Goal: Navigation & Orientation: Understand site structure

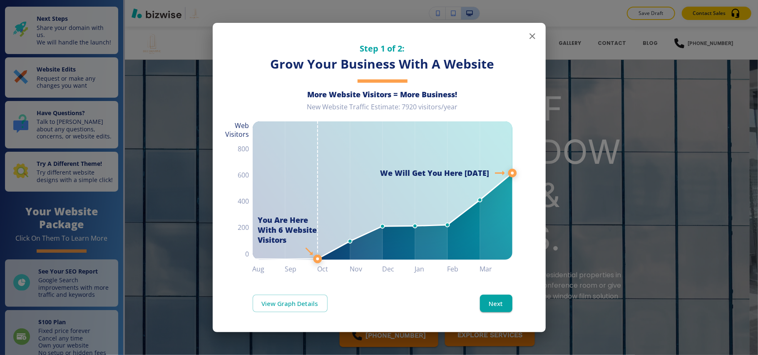
click at [530, 35] on icon "button" at bounding box center [532, 36] width 10 height 10
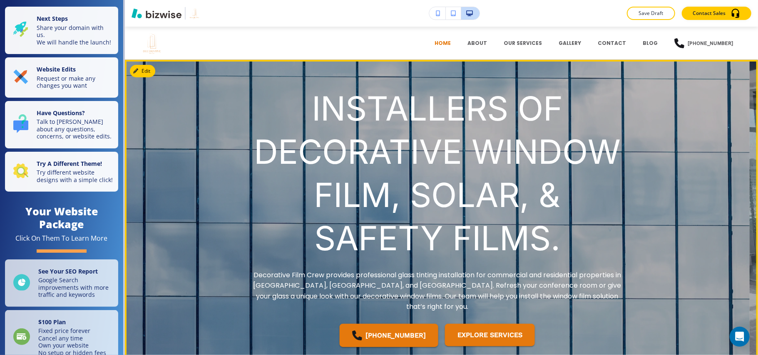
scroll to position [166, 0]
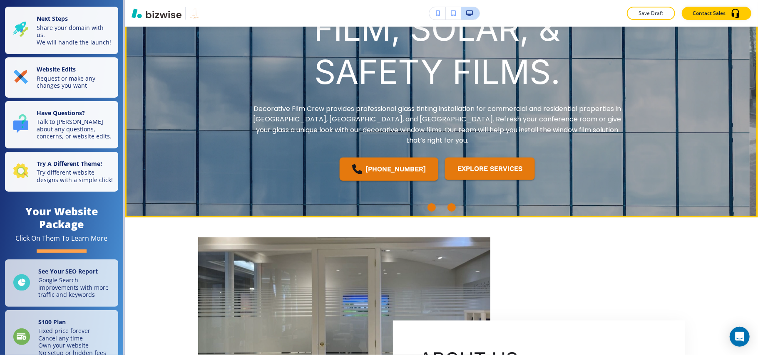
click at [447, 206] on div "Go to slide 2" at bounding box center [451, 208] width 8 height 8
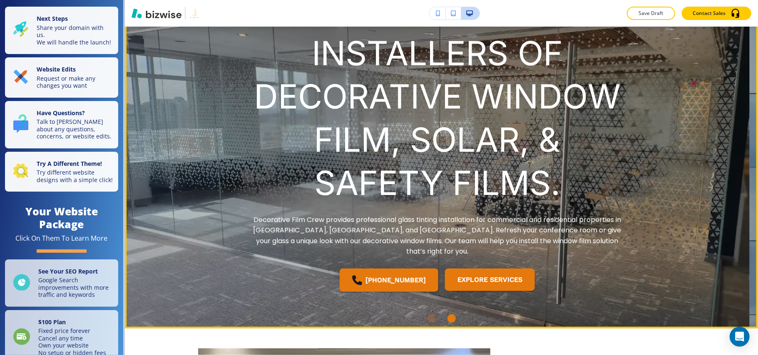
scroll to position [0, 0]
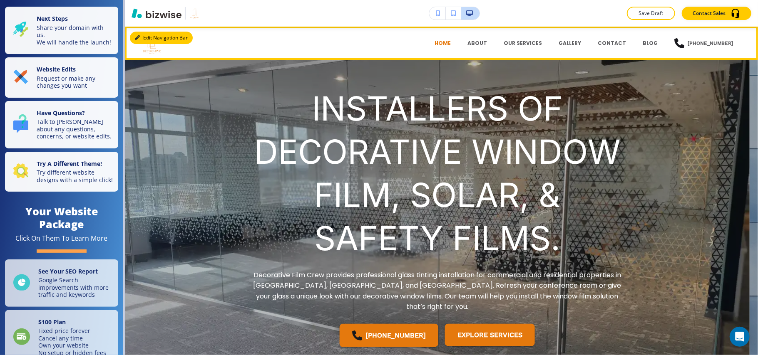
click at [140, 37] on button "Edit Navigation Bar" at bounding box center [161, 38] width 63 height 12
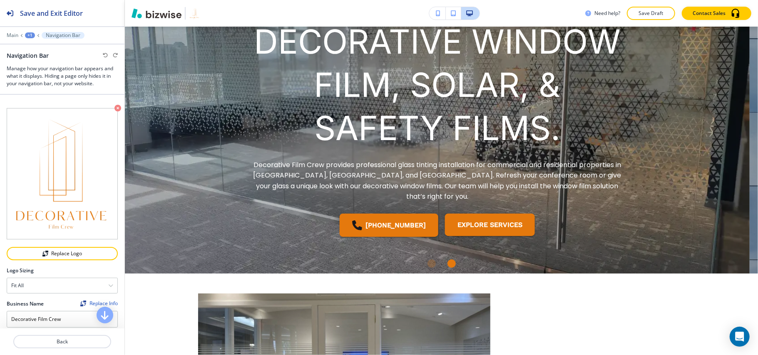
scroll to position [111, 0]
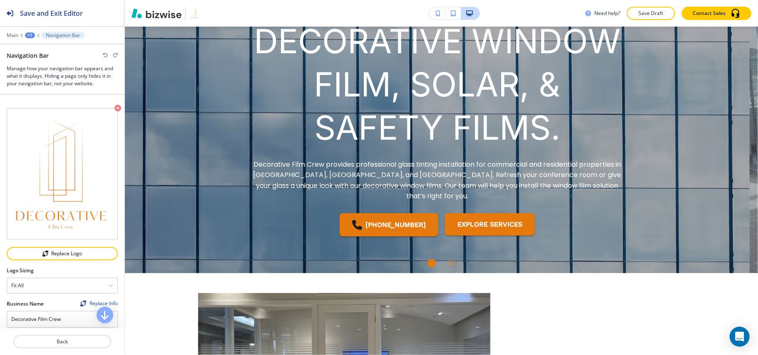
click at [6, 36] on div "Main +1 Navigation Bar" at bounding box center [62, 35] width 124 height 7
click at [12, 35] on p "Main" at bounding box center [13, 35] width 12 height 6
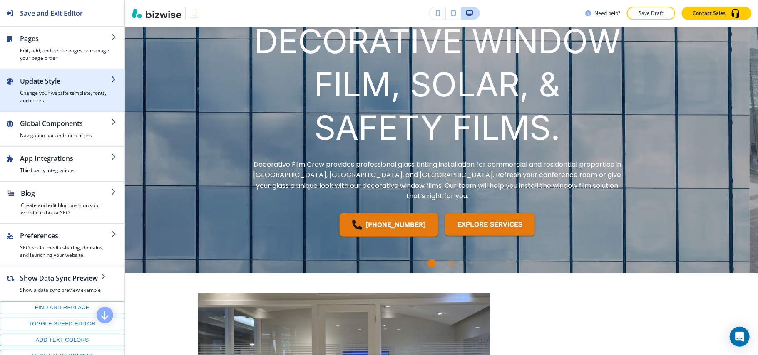
click at [37, 85] on h2 "Update Style" at bounding box center [65, 81] width 91 height 10
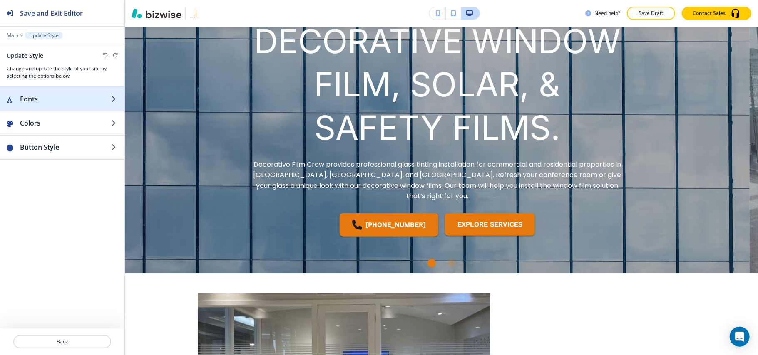
click at [62, 100] on h2 "Fonts" at bounding box center [65, 99] width 91 height 10
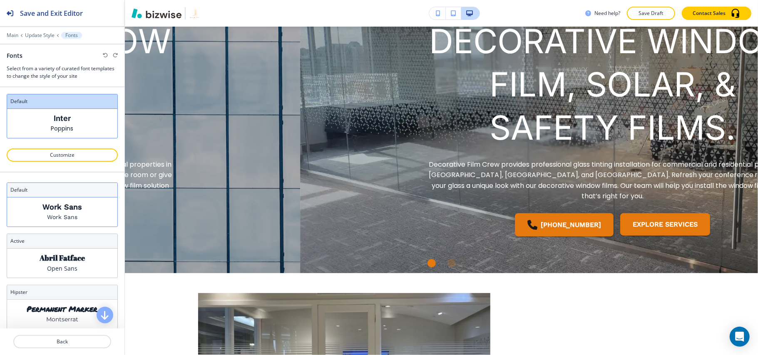
click at [53, 215] on p "Work Sans" at bounding box center [62, 217] width 30 height 9
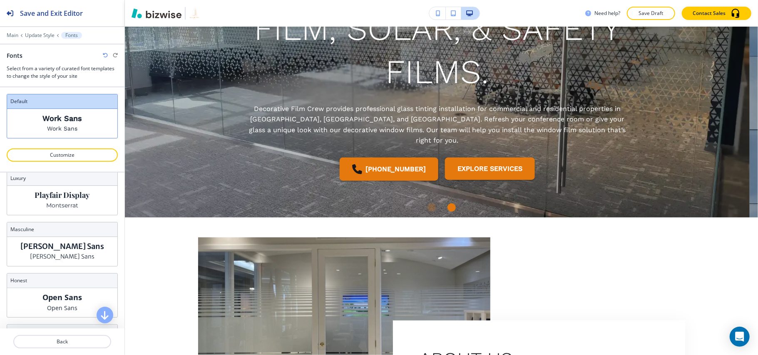
scroll to position [166, 0]
click at [59, 255] on p "[PERSON_NAME] Sans" at bounding box center [62, 255] width 65 height 9
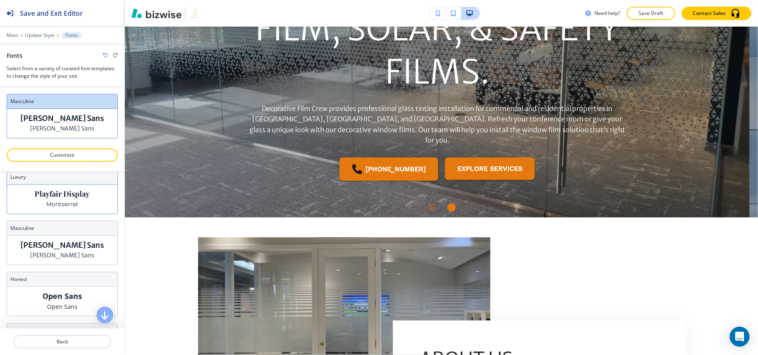
click at [77, 204] on div "Playfair Display Montserrat" at bounding box center [62, 199] width 110 height 29
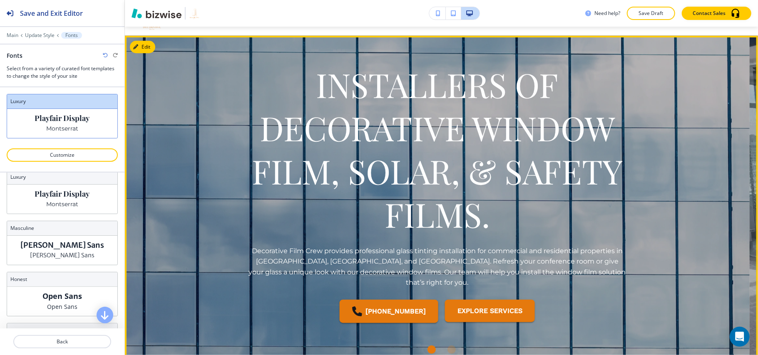
scroll to position [0, 0]
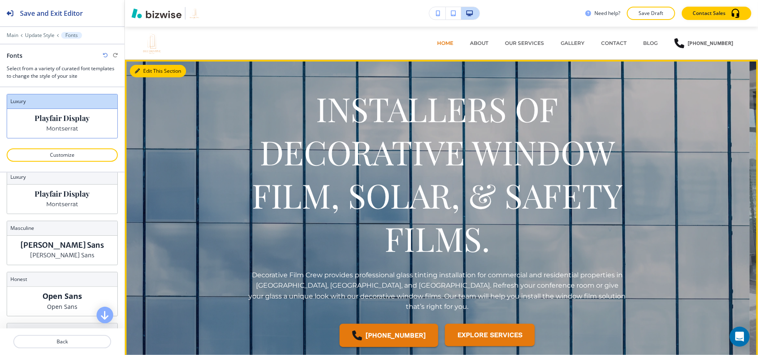
click at [143, 70] on button "Edit This Section" at bounding box center [158, 71] width 56 height 12
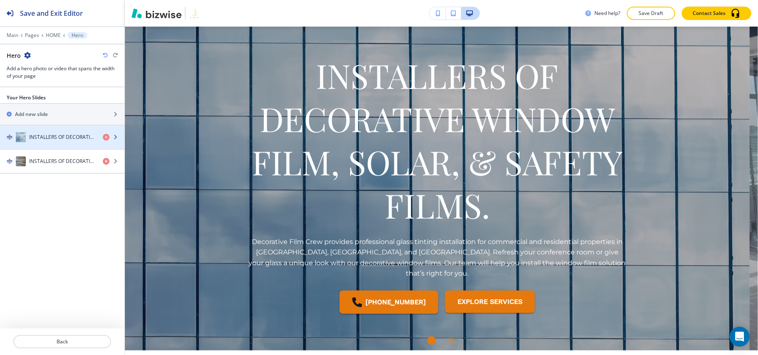
click at [45, 141] on h4 "INSTALLERS OF DECORATIVE WINDOW FILM, SOLAR, & SAFETY FILMS." at bounding box center [62, 137] width 67 height 7
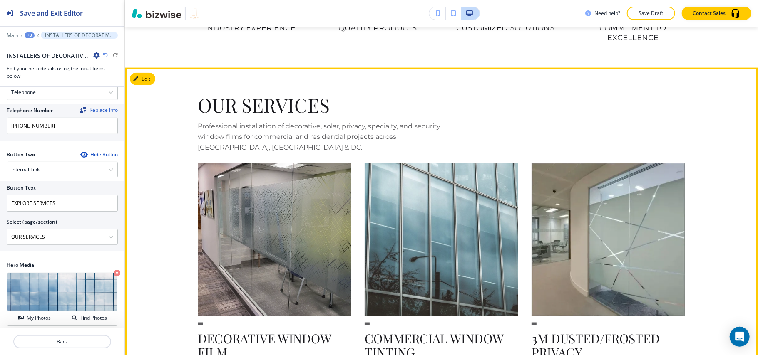
scroll to position [787, 0]
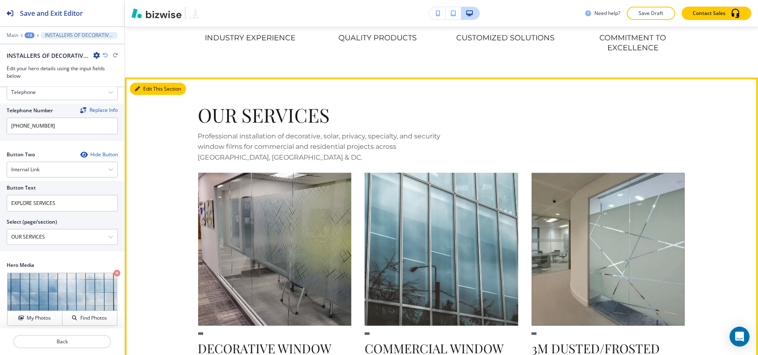
click at [150, 83] on button "Edit This Section" at bounding box center [158, 89] width 56 height 12
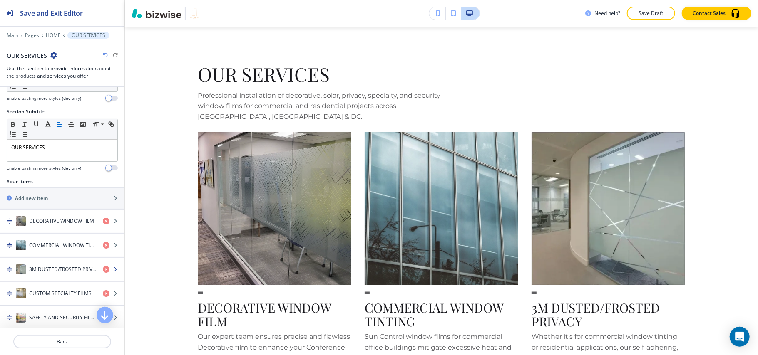
scroll to position [149, 0]
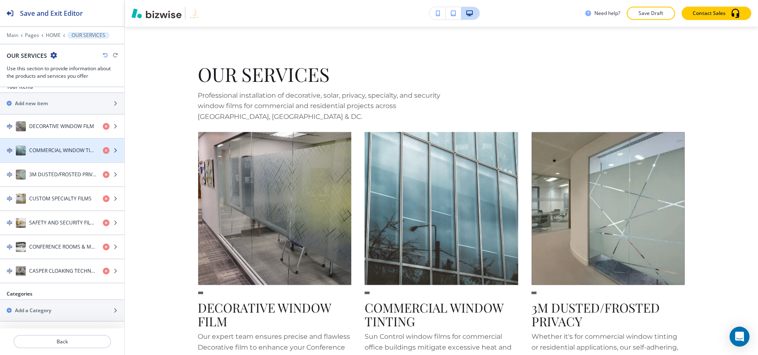
click at [52, 156] on div "button" at bounding box center [62, 159] width 124 height 7
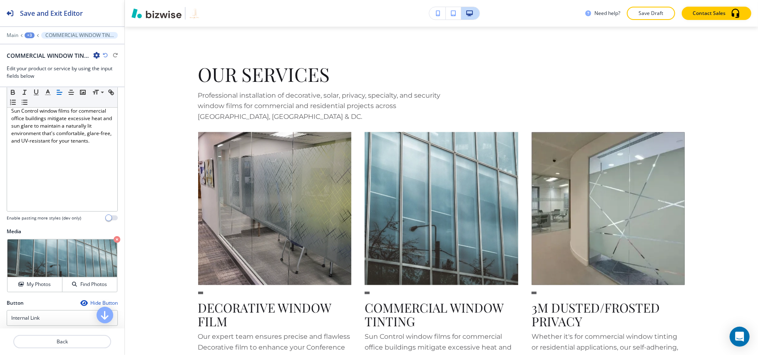
scroll to position [170, 0]
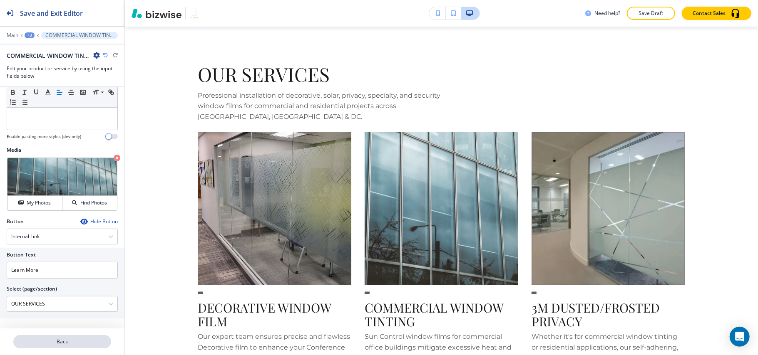
click at [77, 340] on p "Back" at bounding box center [62, 341] width 96 height 7
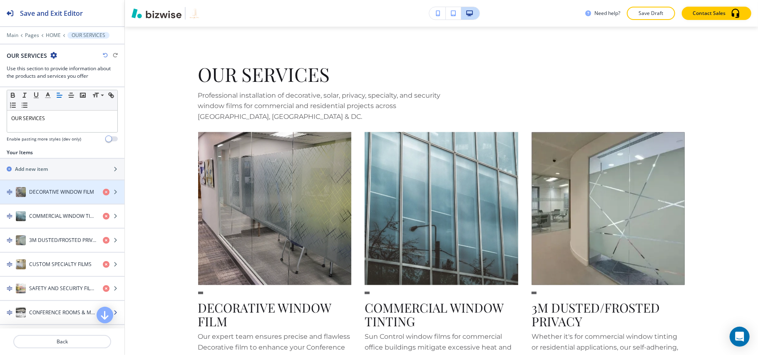
scroll to position [149, 0]
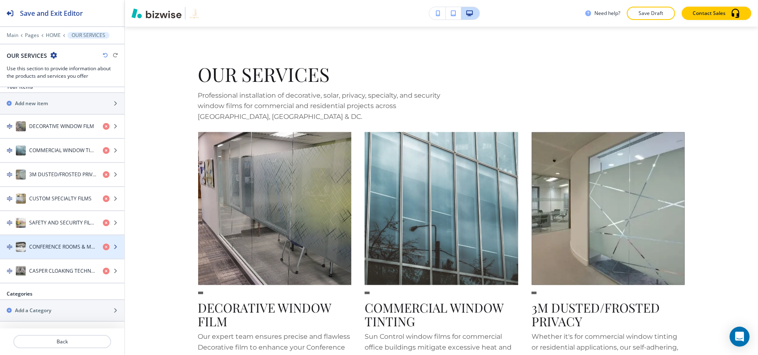
click at [64, 252] on div "button" at bounding box center [62, 255] width 124 height 7
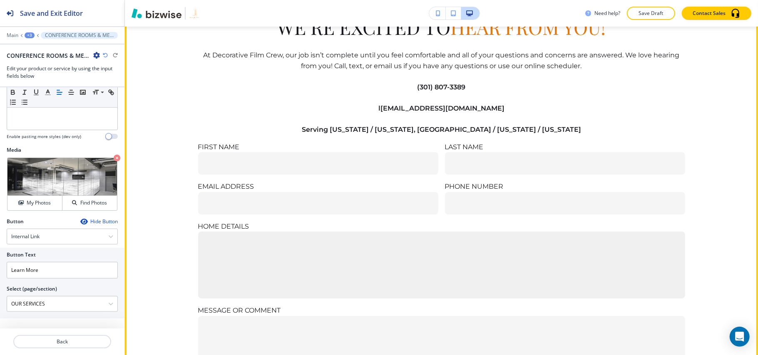
scroll to position [2048, 0]
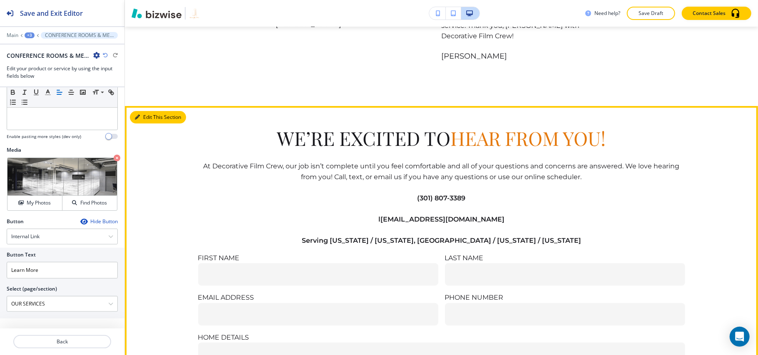
click at [144, 111] on button "Edit This Section" at bounding box center [158, 117] width 56 height 12
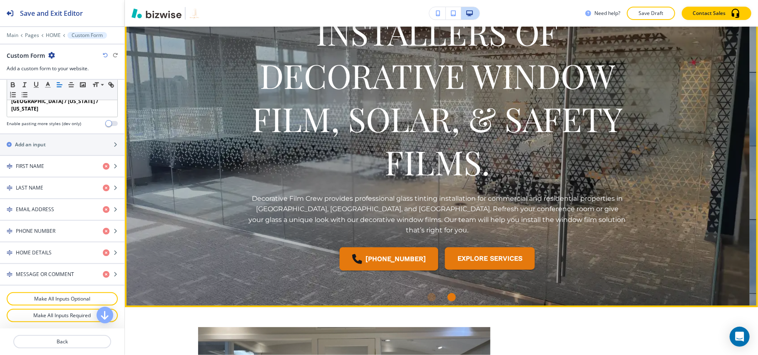
scroll to position [0, 0]
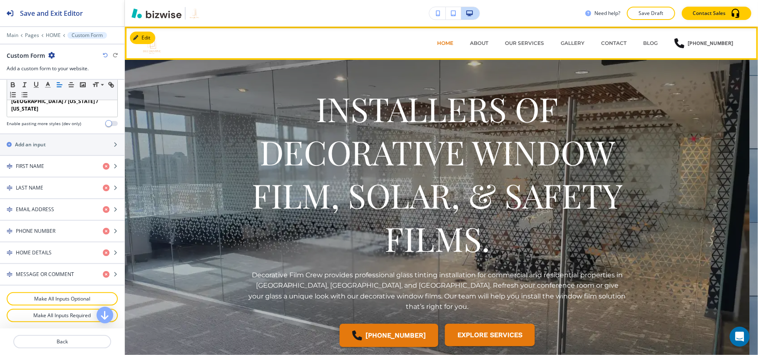
click at [480, 38] on div "ABOUT" at bounding box center [479, 43] width 35 height 25
click at [481, 42] on p "ABOUT" at bounding box center [479, 43] width 18 height 7
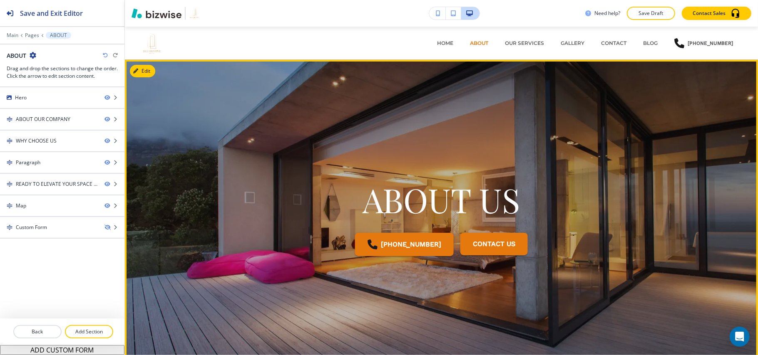
click at [148, 60] on div at bounding box center [441, 222] width 633 height 324
click at [147, 69] on button "Edit This Section" at bounding box center [158, 71] width 56 height 12
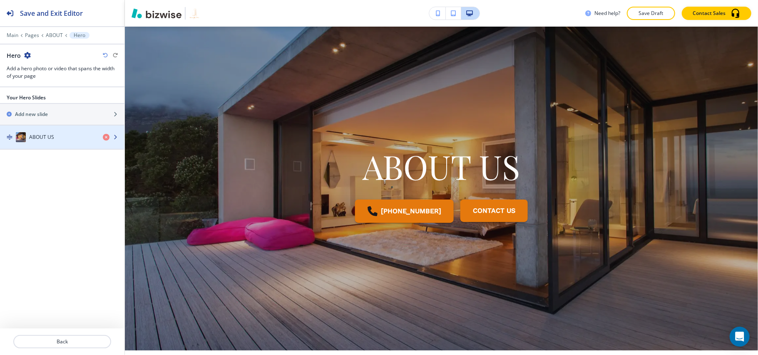
click at [41, 132] on div "button" at bounding box center [62, 129] width 124 height 7
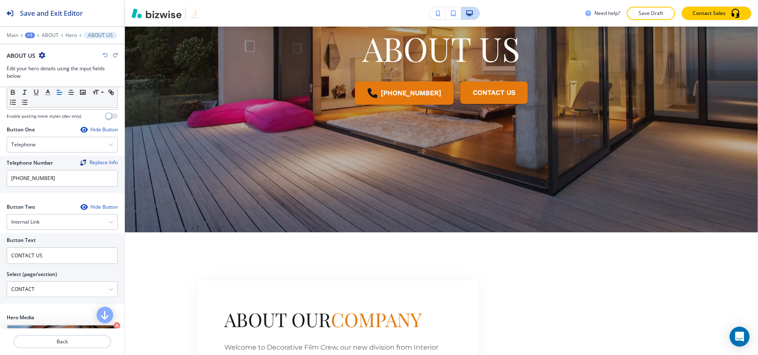
scroll to position [162, 0]
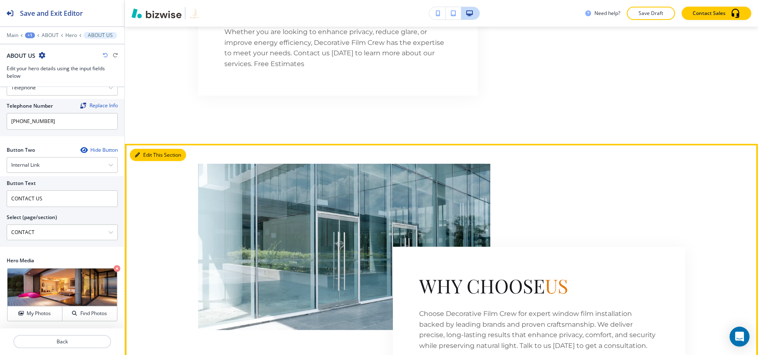
click at [142, 149] on button "Edit This Section" at bounding box center [158, 155] width 56 height 12
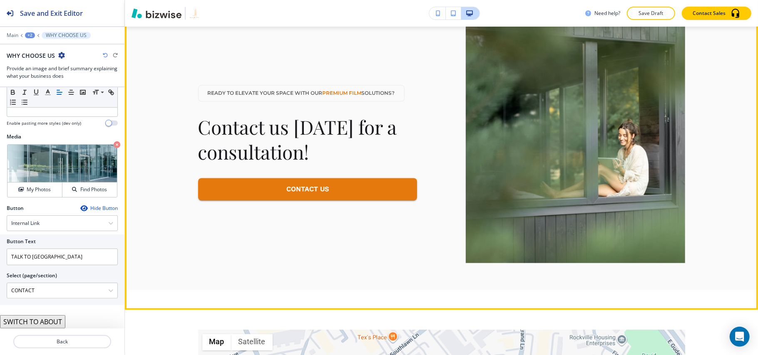
scroll to position [1202, 0]
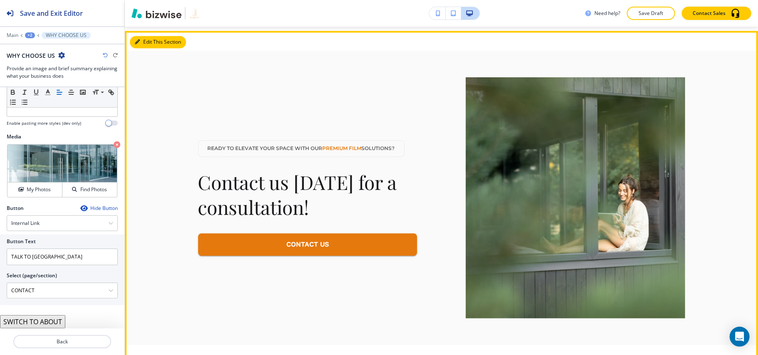
click at [149, 36] on button "Edit This Section" at bounding box center [158, 42] width 56 height 12
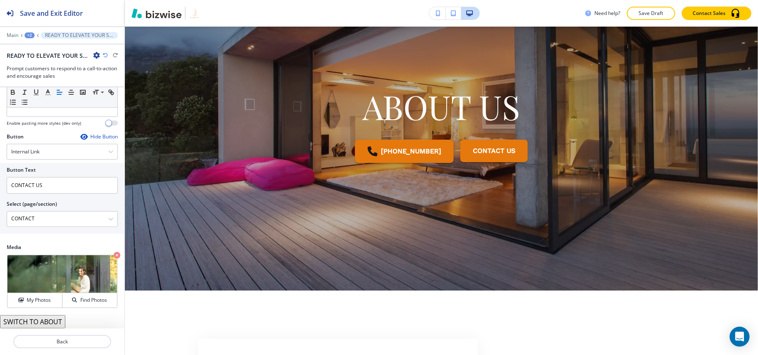
scroll to position [0, 0]
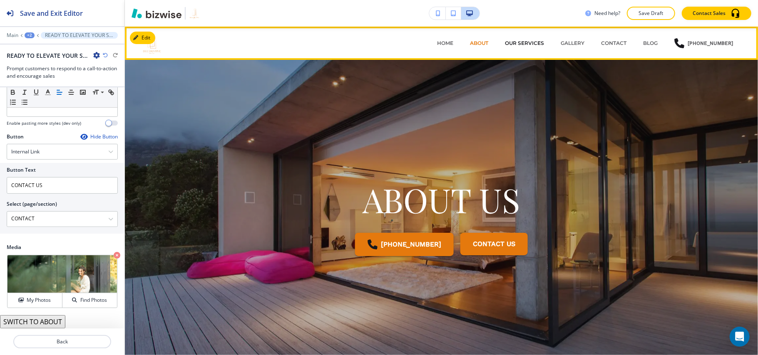
click at [514, 42] on p "OUR SERVICES" at bounding box center [524, 43] width 39 height 7
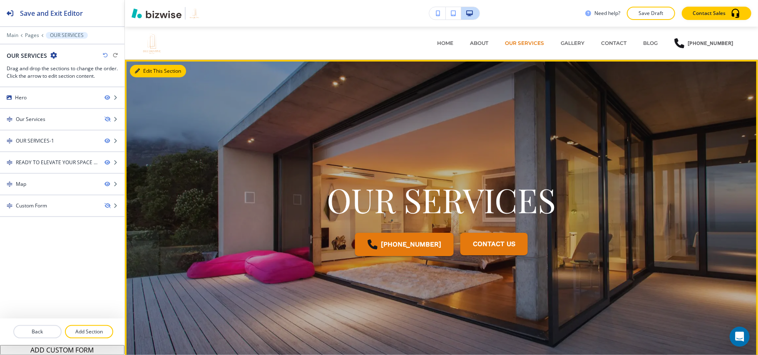
click at [146, 75] on button "Edit This Section" at bounding box center [158, 71] width 56 height 12
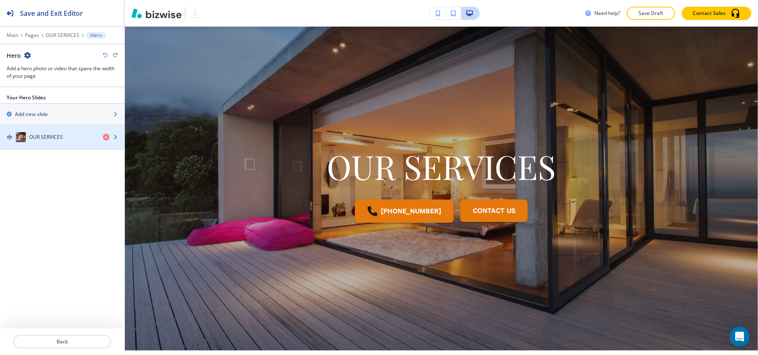
click at [37, 143] on div "button" at bounding box center [62, 145] width 124 height 7
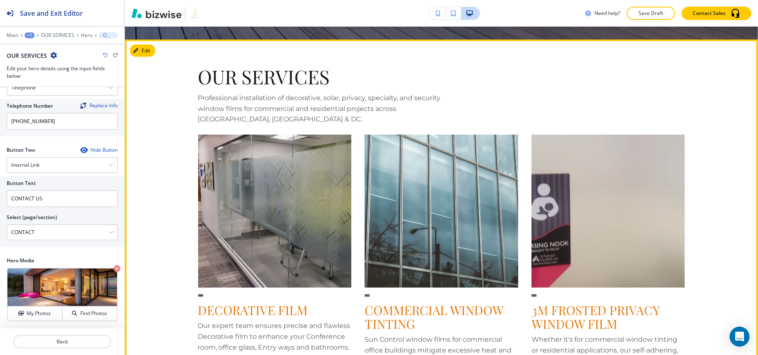
scroll to position [318, 0]
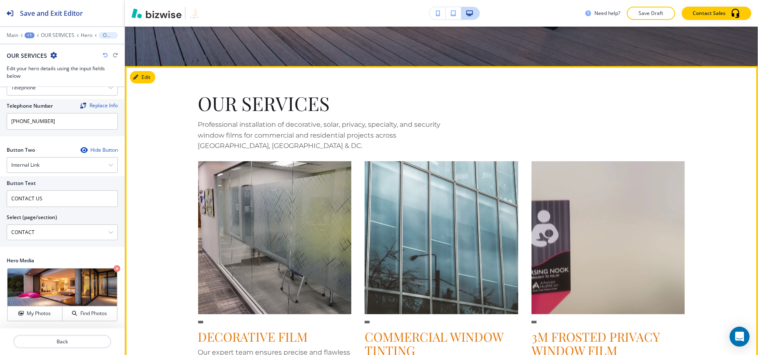
click at [147, 77] on button "Edit" at bounding box center [142, 77] width 25 height 12
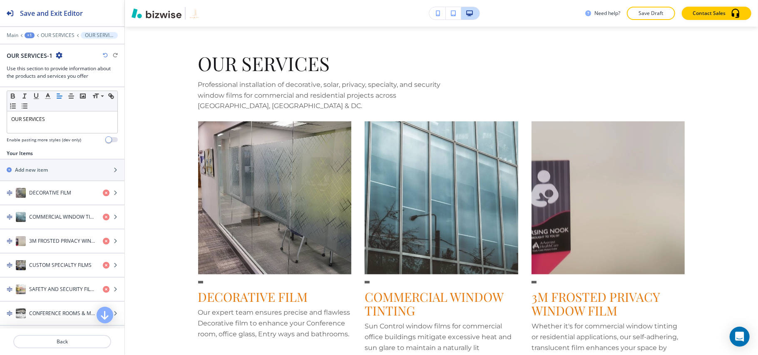
scroll to position [149, 0]
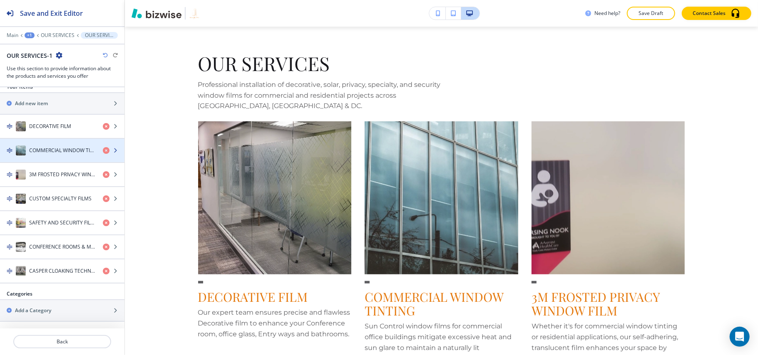
click at [47, 146] on div "COMMERCIAL WINDOW TINTING" at bounding box center [48, 151] width 96 height 10
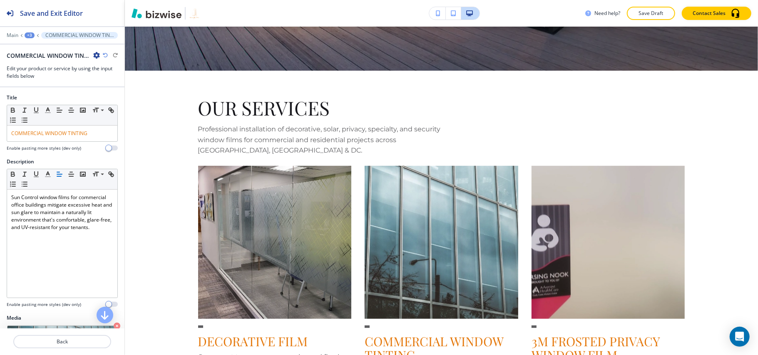
scroll to position [0, 0]
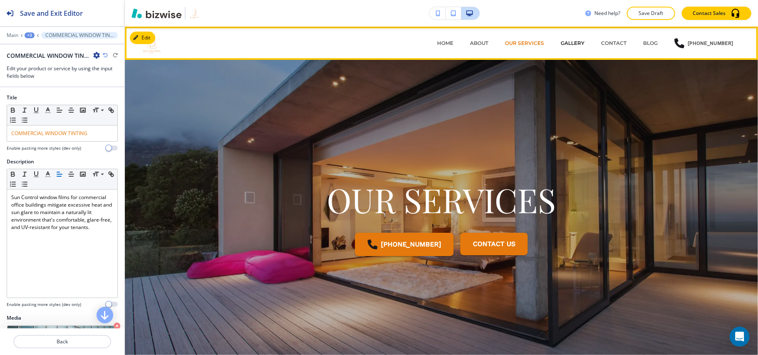
click at [580, 45] on p "GALLERY" at bounding box center [573, 43] width 24 height 7
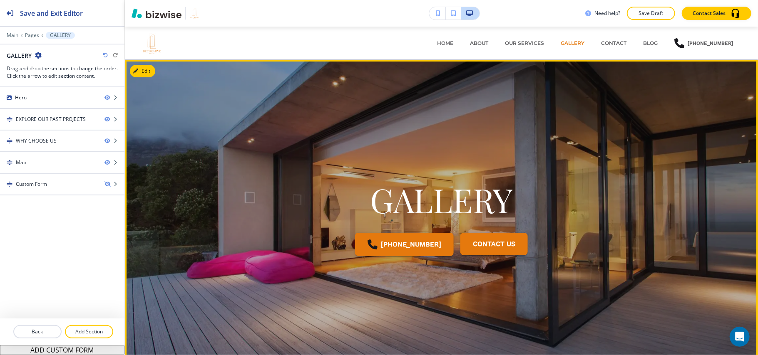
click at [129, 67] on div at bounding box center [441, 222] width 633 height 324
click at [140, 69] on button "Edit This Section" at bounding box center [158, 71] width 56 height 12
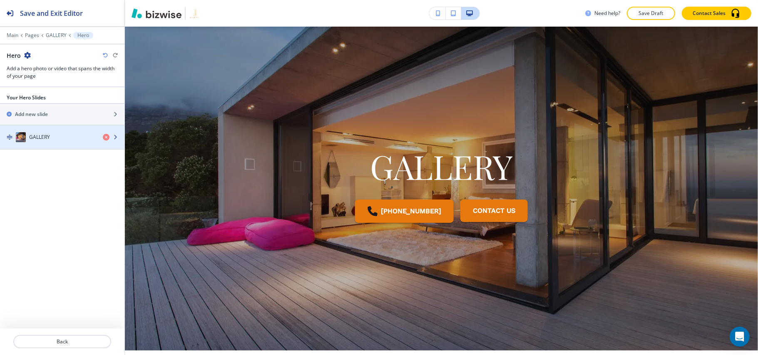
click at [67, 142] on div "GALLERY" at bounding box center [48, 137] width 96 height 10
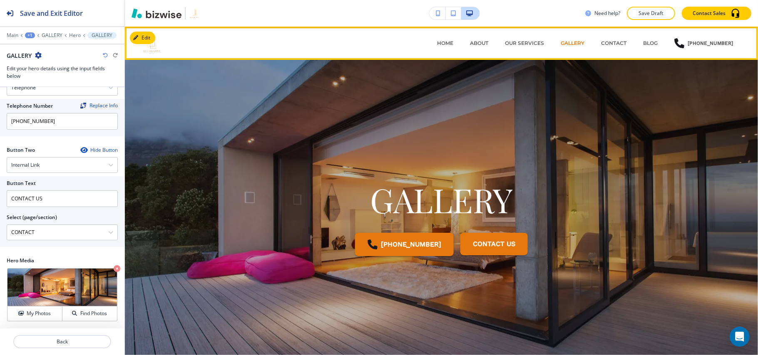
click at [616, 37] on div "CONTACT" at bounding box center [614, 43] width 42 height 25
click at [615, 45] on p "CONTACT" at bounding box center [613, 43] width 25 height 7
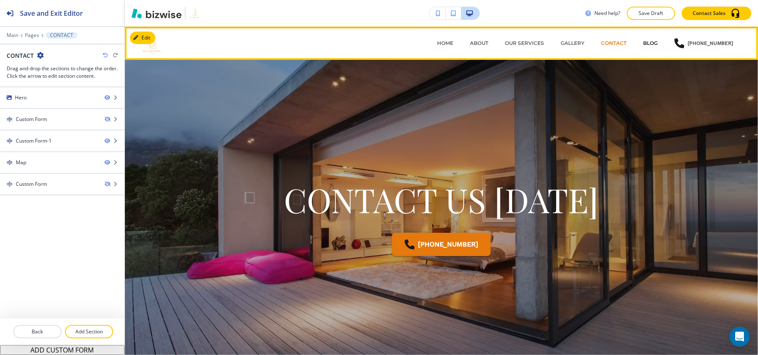
click at [646, 42] on p "BLOG" at bounding box center [650, 43] width 15 height 7
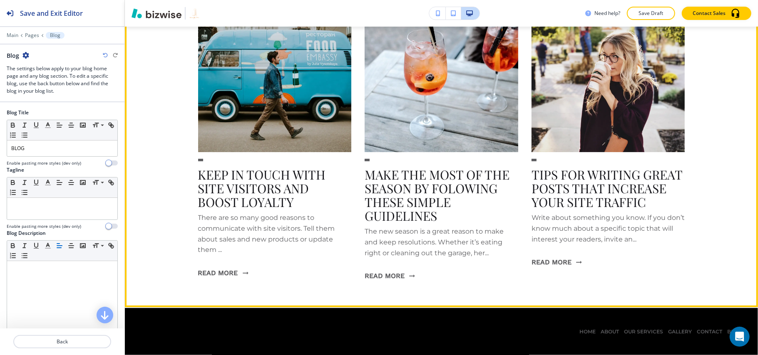
click at [252, 169] on h3 "KEEP IN TOUCH WITH SITE VISITORS AND BOOST LOYALTY" at bounding box center [275, 188] width 154 height 41
click at [232, 272] on button "Read More" at bounding box center [223, 273] width 50 height 22
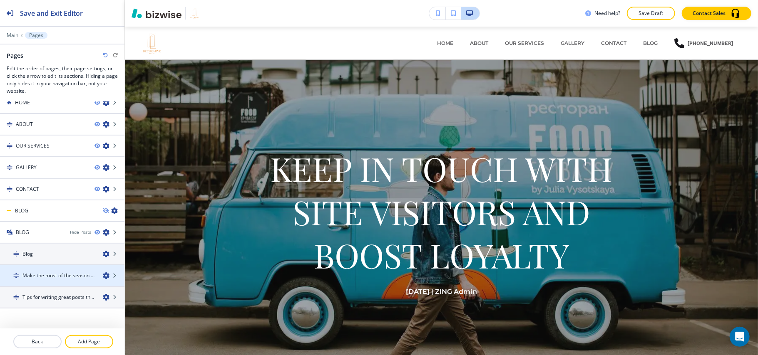
click at [52, 272] on h4 "Make the most of the season by following these simple guidelines" at bounding box center [59, 275] width 74 height 7
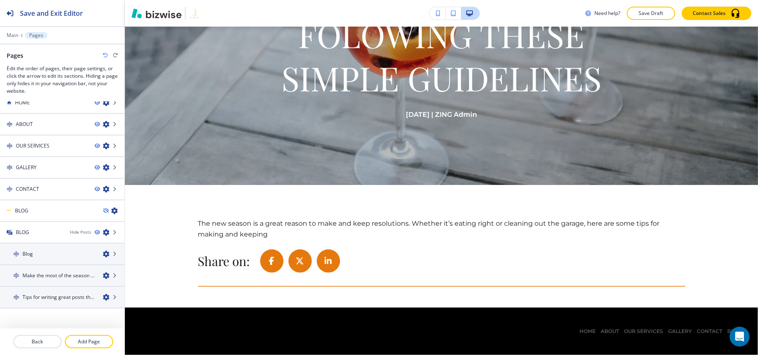
scroll to position [25, 0]
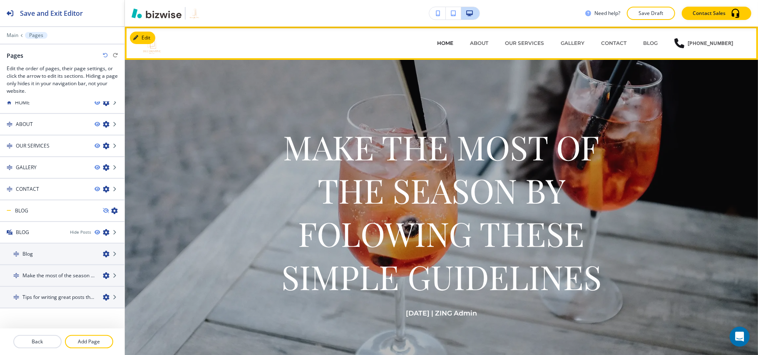
click at [453, 40] on p "HOME" at bounding box center [445, 43] width 16 height 7
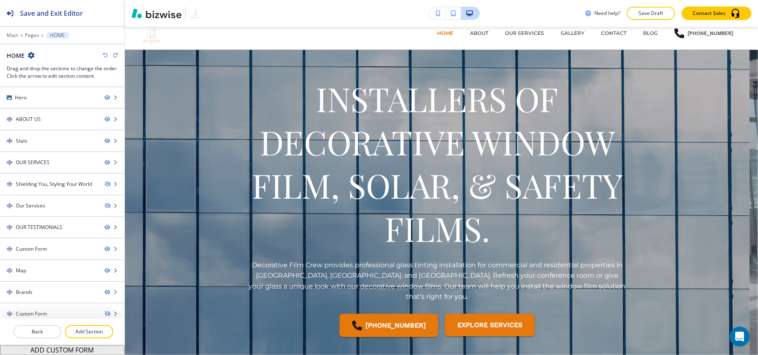
scroll to position [0, 0]
